Goal: Task Accomplishment & Management: Manage account settings

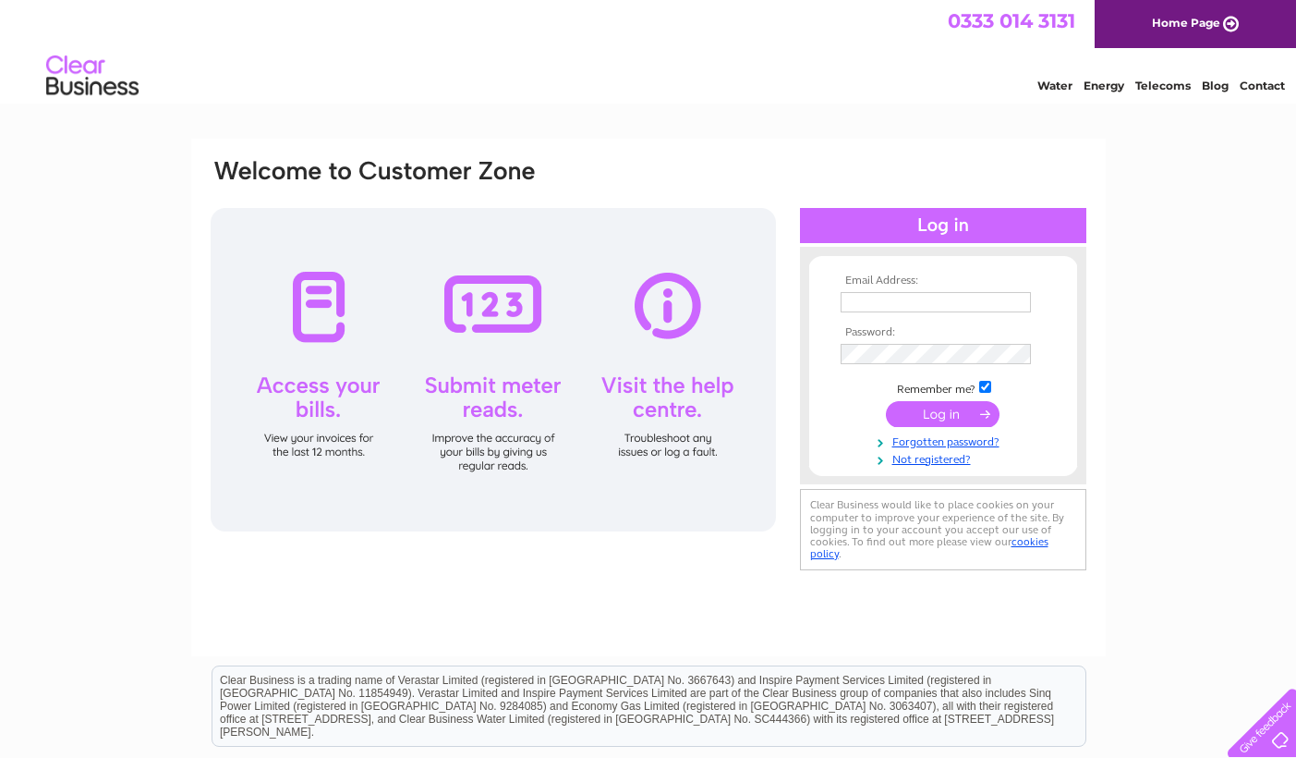
type input "isobel.armstrong@hubliving.com"
click at [930, 414] on input "submit" at bounding box center [943, 414] width 114 height 26
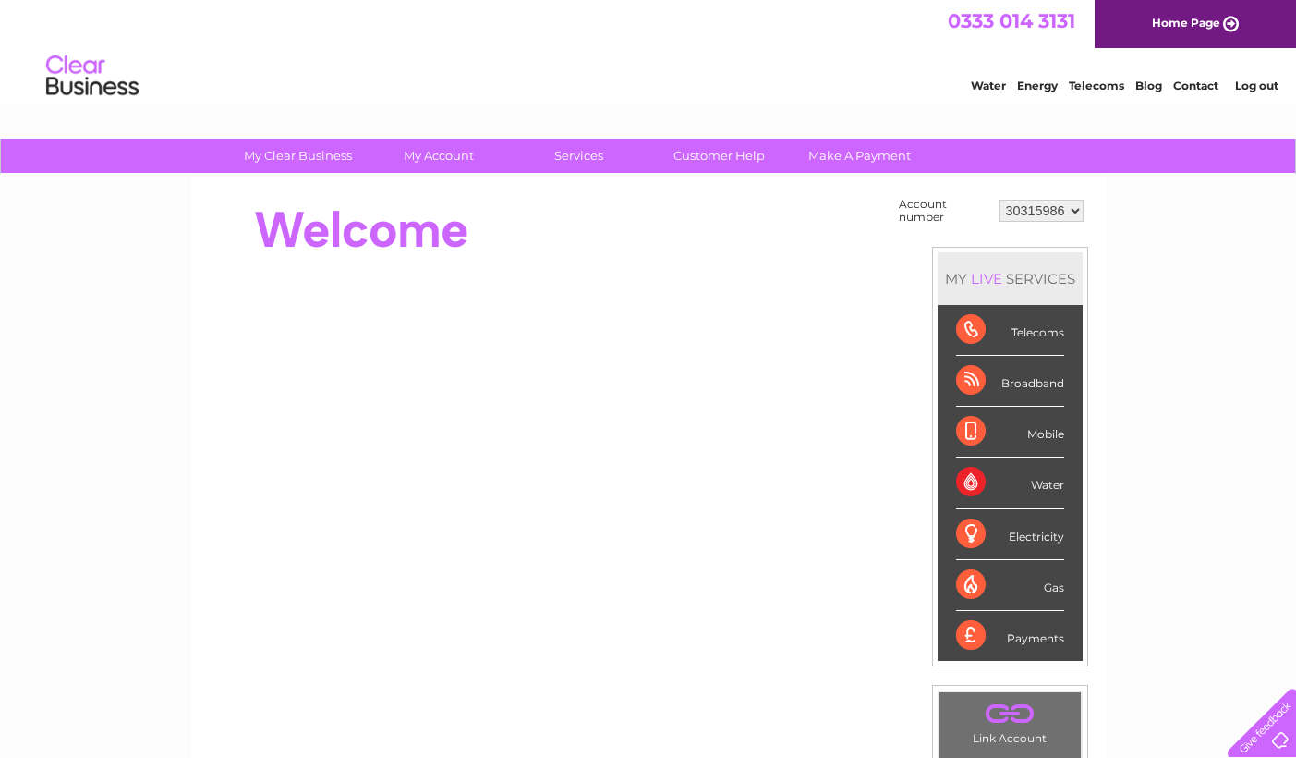
click at [980, 476] on div "Water" at bounding box center [1010, 482] width 108 height 51
click at [1064, 483] on li "Water" at bounding box center [1010, 482] width 145 height 51
click at [1056, 484] on div "Water" at bounding box center [1010, 482] width 108 height 51
click at [965, 480] on div "Water" at bounding box center [1010, 482] width 108 height 51
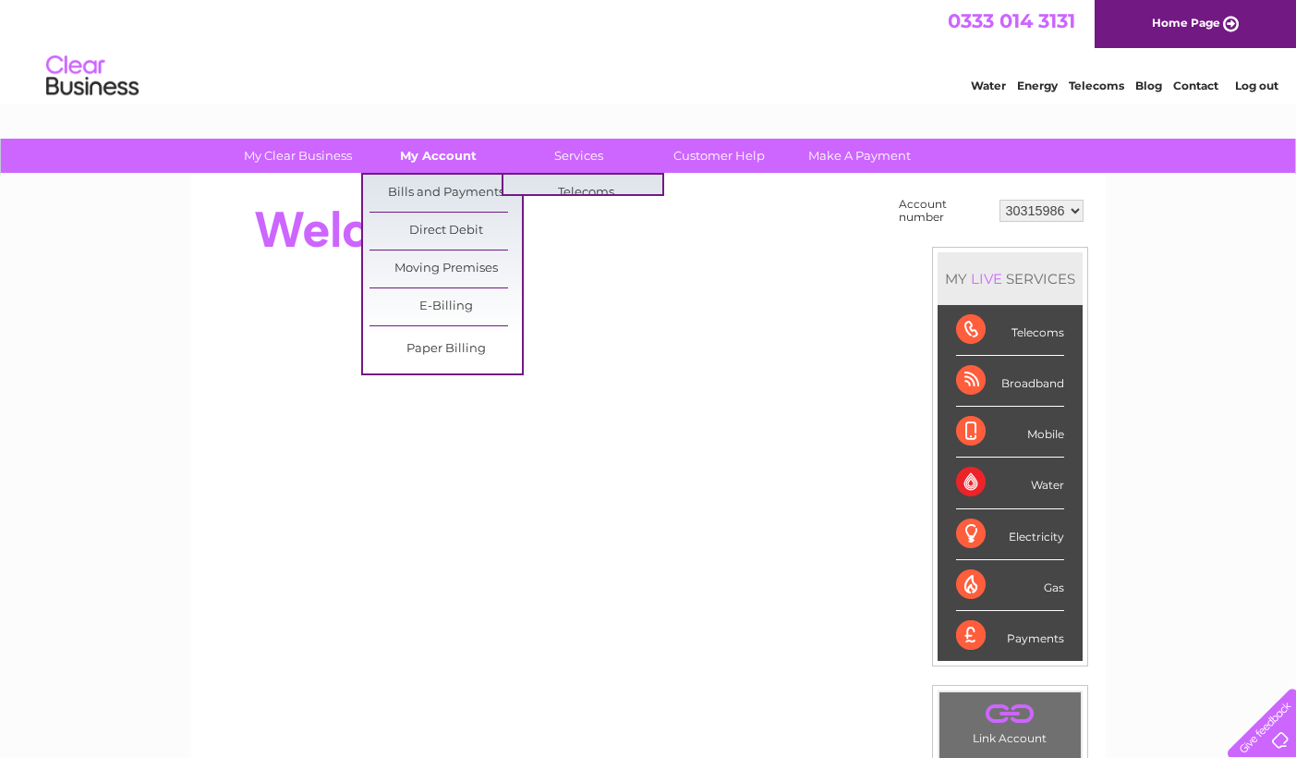
click at [460, 160] on link "My Account" at bounding box center [438, 156] width 152 height 34
click at [453, 190] on link "Bills and Payments" at bounding box center [446, 193] width 152 height 37
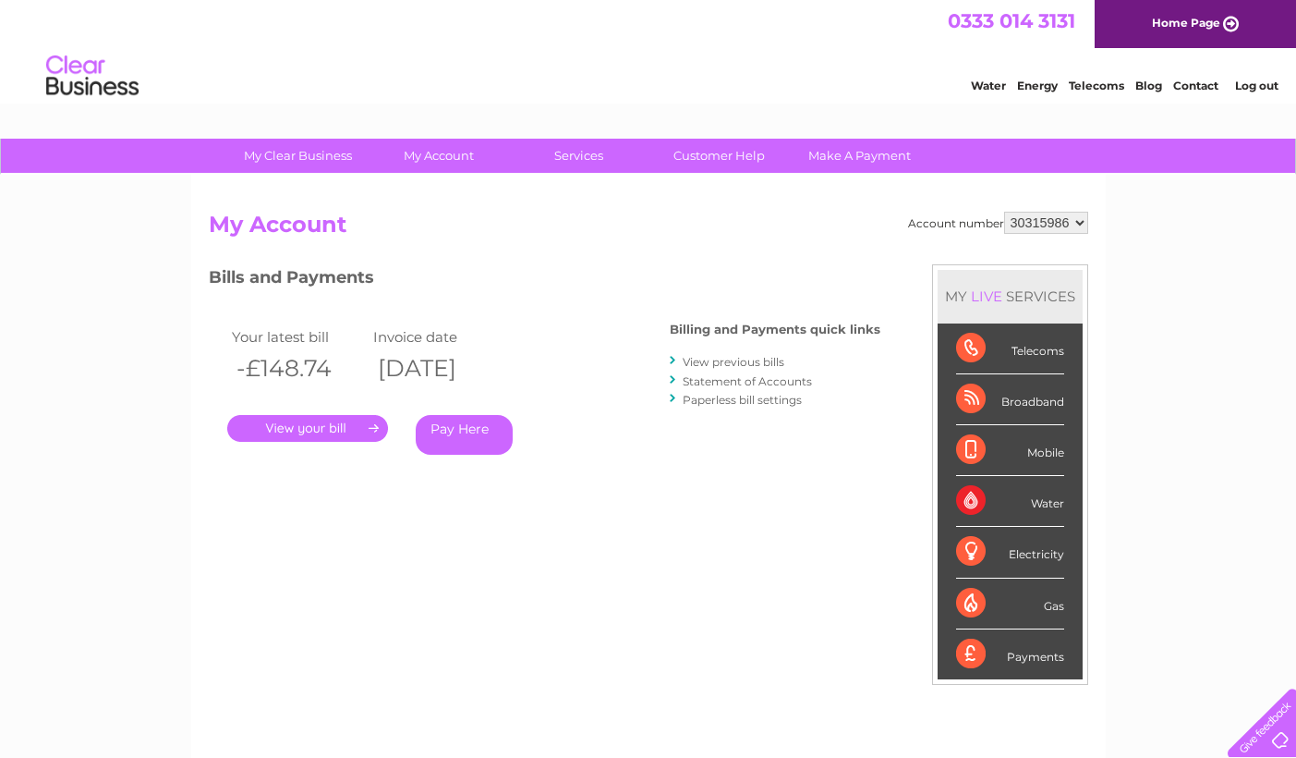
click at [324, 427] on link "." at bounding box center [307, 428] width 161 height 27
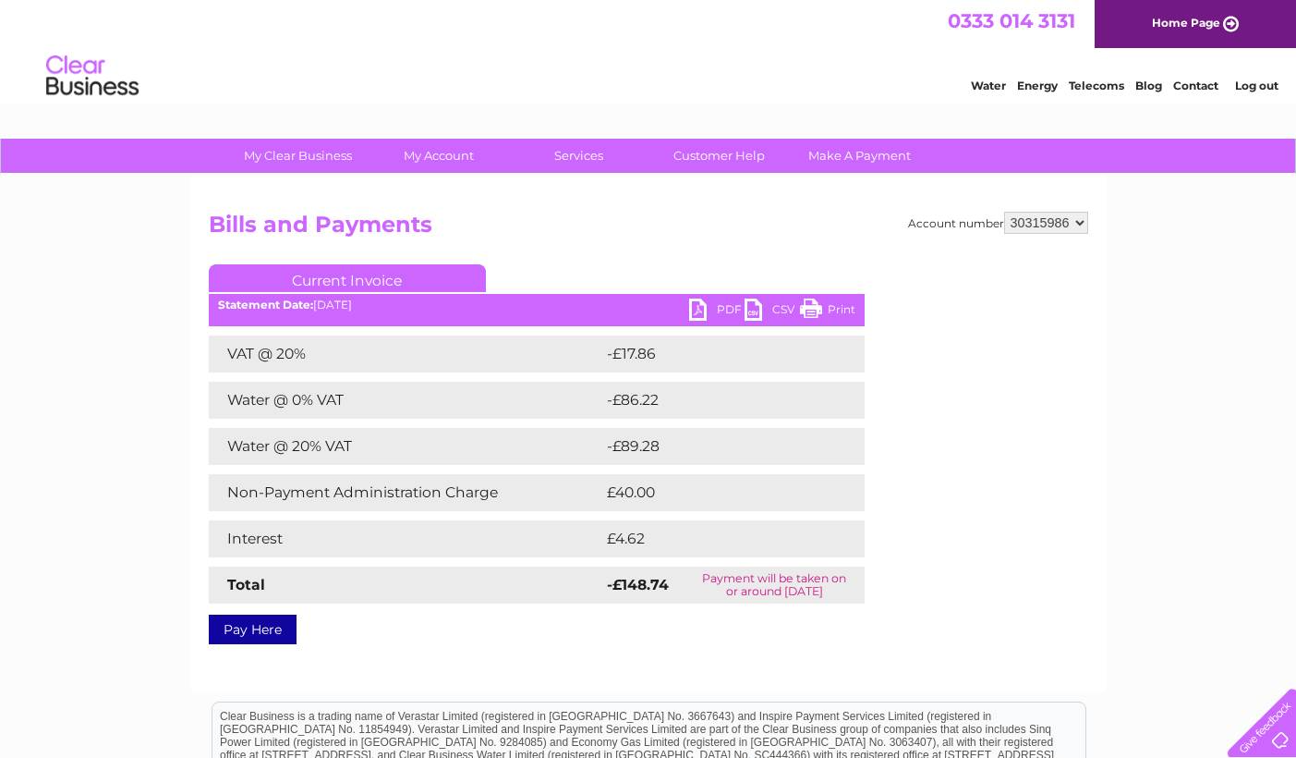
click at [698, 315] on link "PDF" at bounding box center [716, 311] width 55 height 27
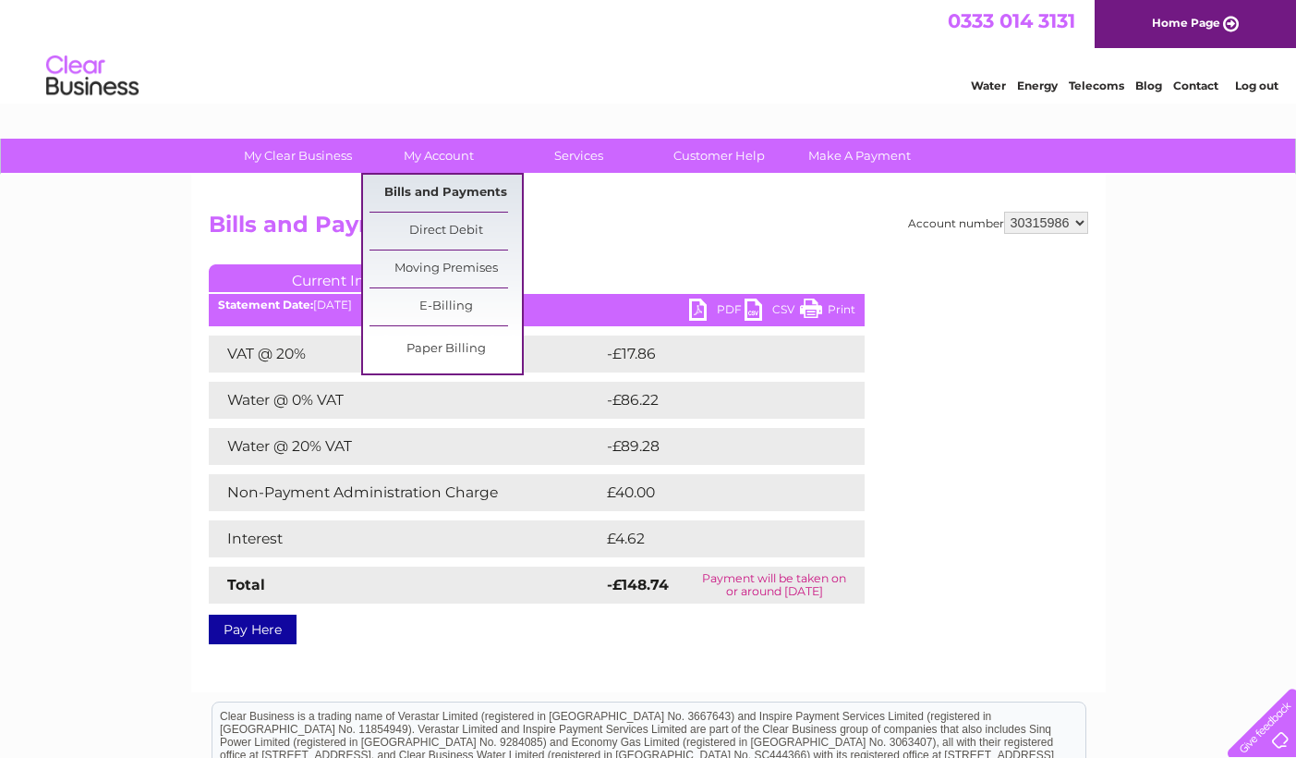
click at [425, 191] on link "Bills and Payments" at bounding box center [446, 193] width 152 height 37
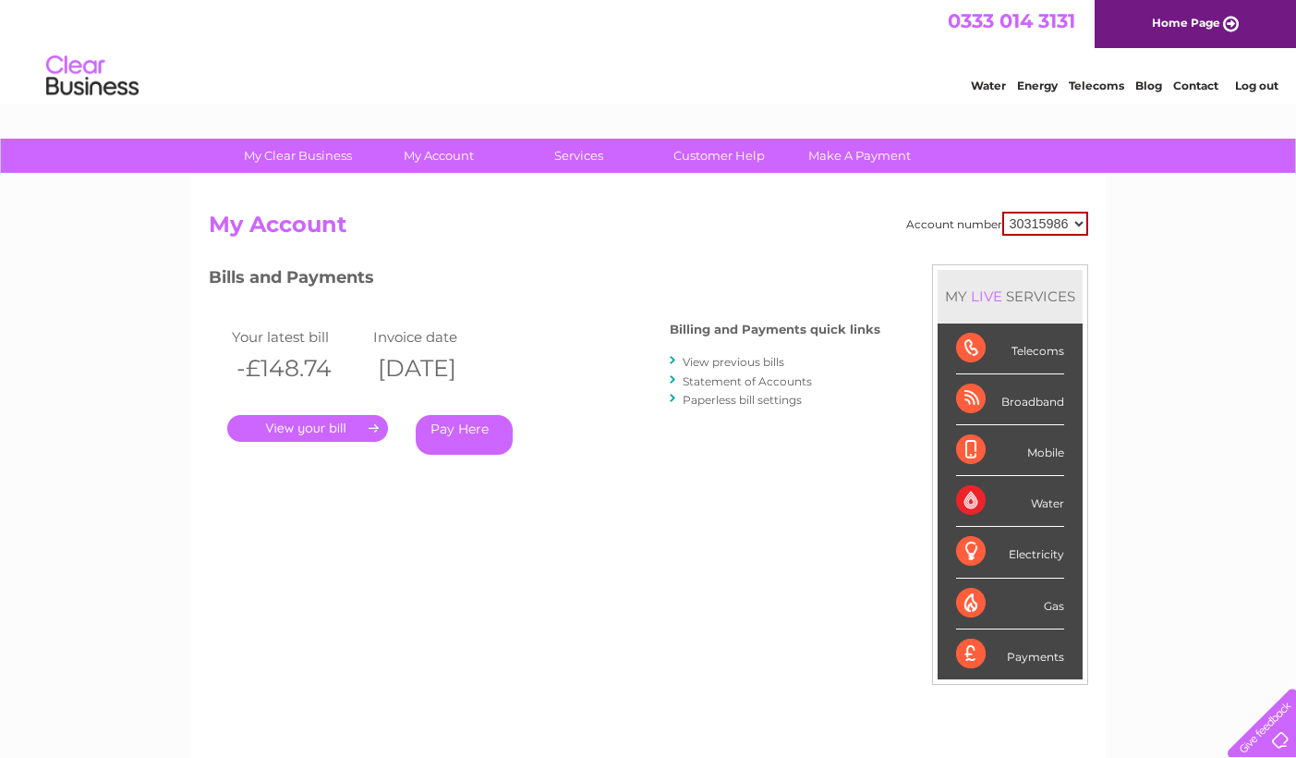
click at [735, 357] on link "View previous bills" at bounding box center [734, 362] width 102 height 14
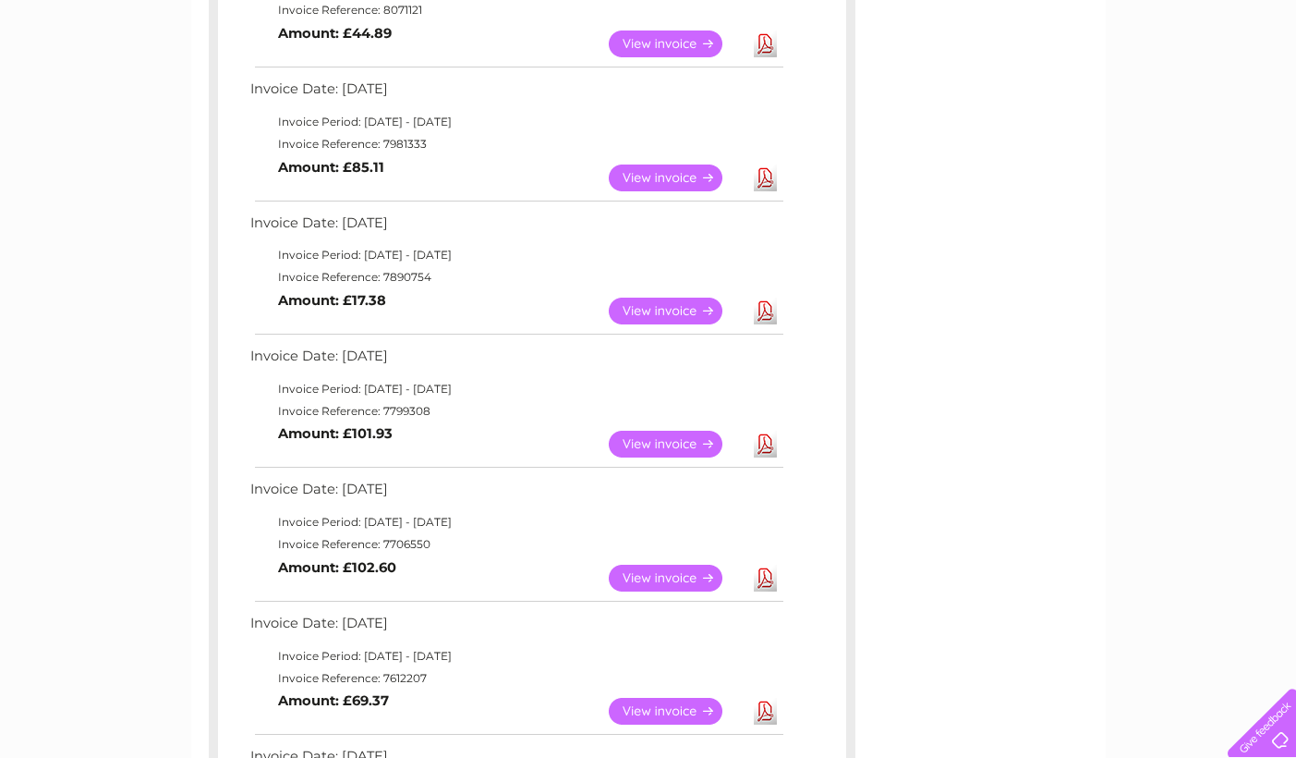
scroll to position [552, 0]
